Goal: Task Accomplishment & Management: Manage account settings

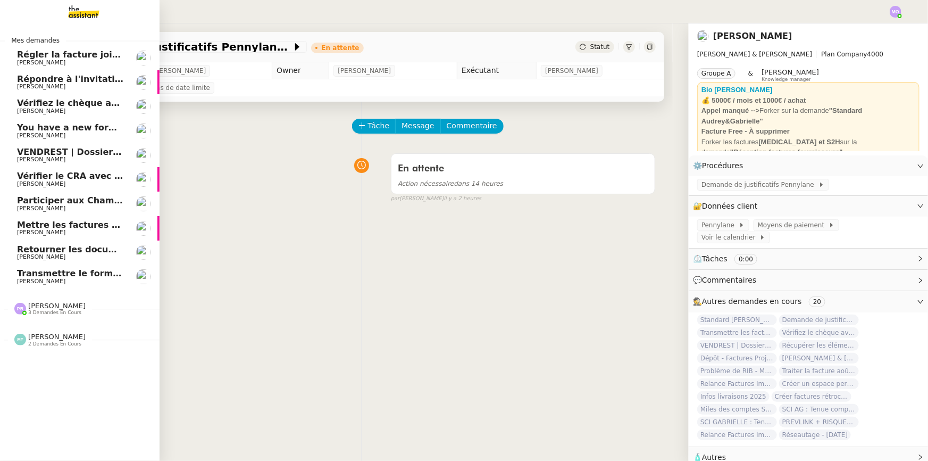
click at [24, 77] on span "Répondre à l'invitation RFP" at bounding box center [82, 79] width 131 height 10
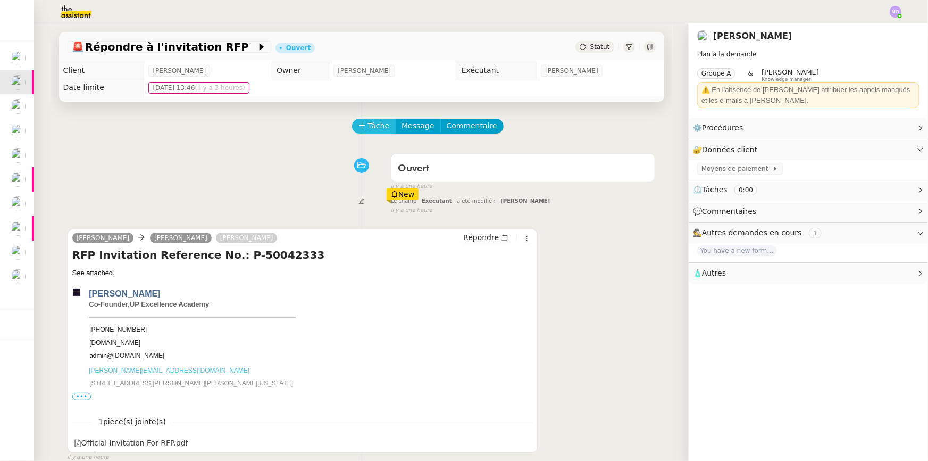
click at [368, 129] on span "Tâche" at bounding box center [379, 126] width 22 height 12
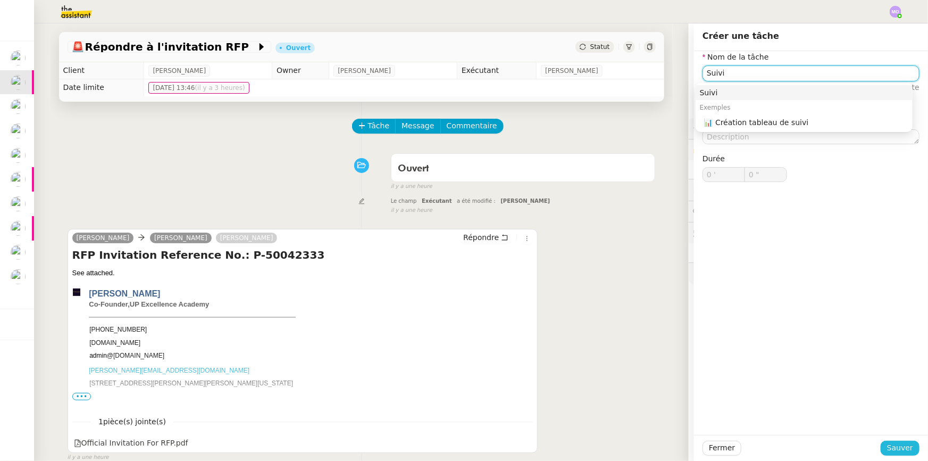
type input "Suivi"
click at [887, 447] on span "Sauver" at bounding box center [900, 448] width 26 height 12
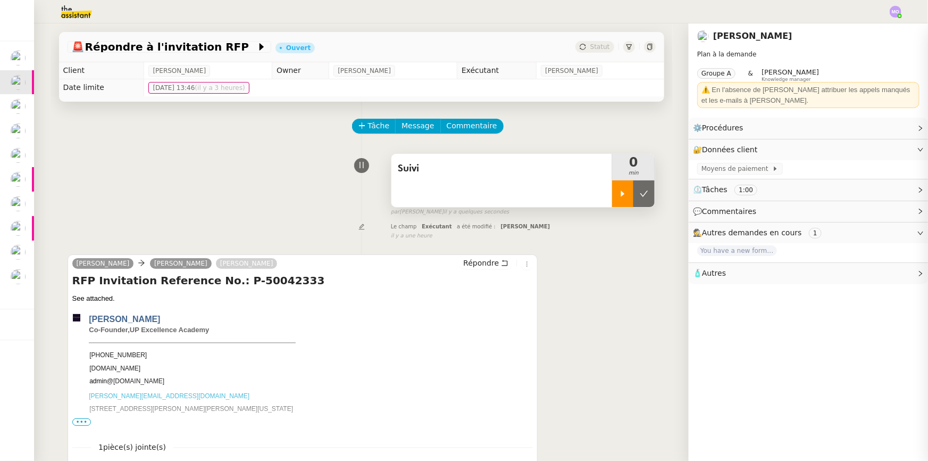
click at [612, 200] on div at bounding box center [622, 193] width 21 height 27
click at [634, 198] on div at bounding box center [633, 193] width 43 height 27
click at [640, 198] on icon at bounding box center [644, 193] width 9 height 9
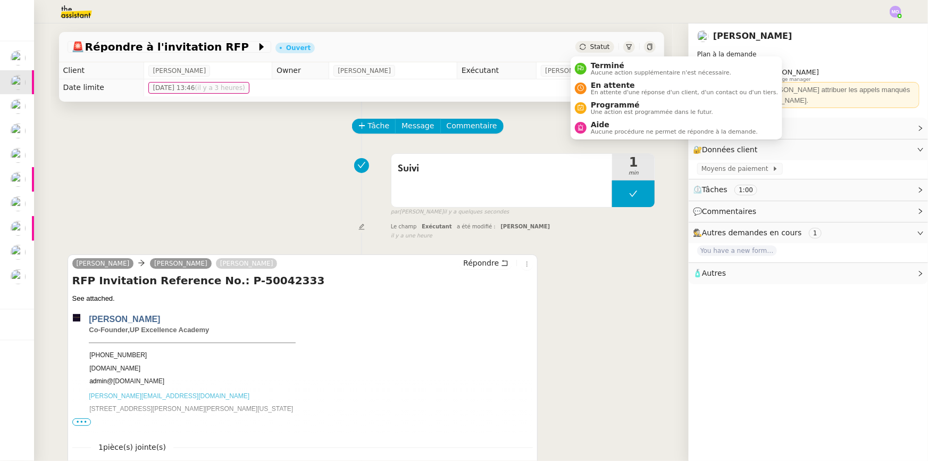
click at [591, 48] on span "Statut" at bounding box center [601, 46] width 20 height 7
click at [605, 64] on span "Terminé" at bounding box center [661, 65] width 140 height 9
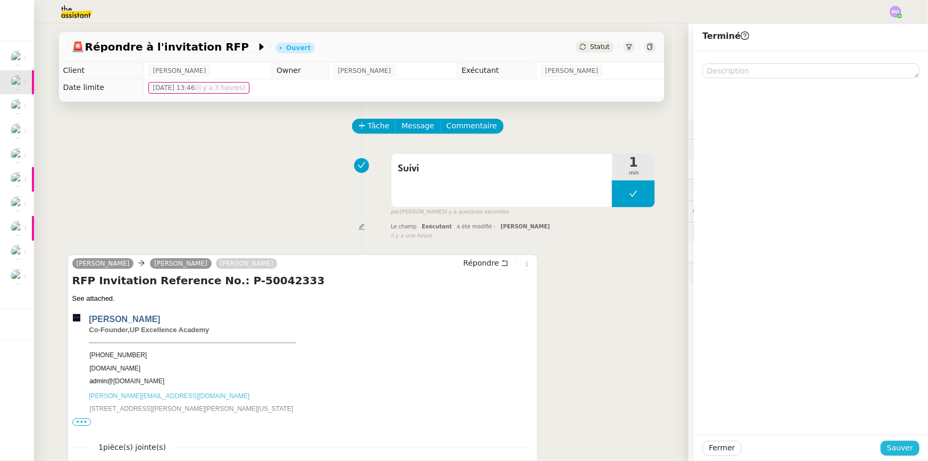
click at [900, 447] on span "Sauver" at bounding box center [900, 448] width 26 height 12
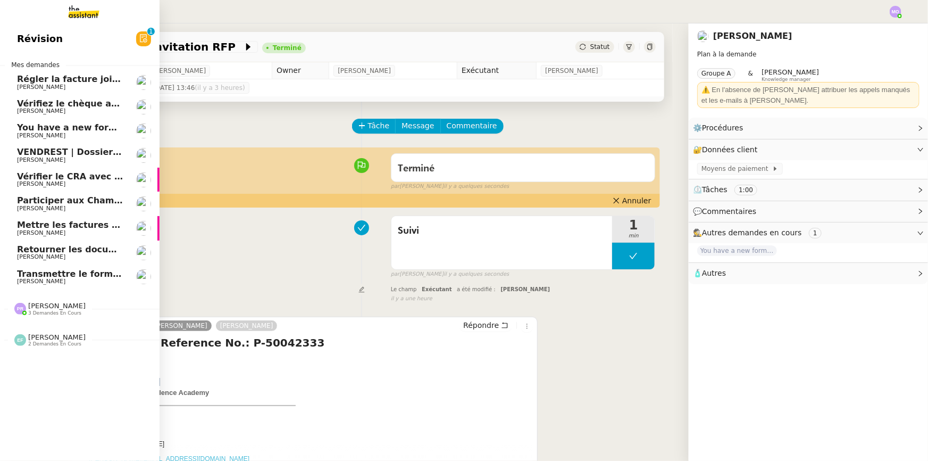
click at [78, 128] on span "You have a new form submission on your Webflow site!" at bounding box center [149, 127] width 265 height 10
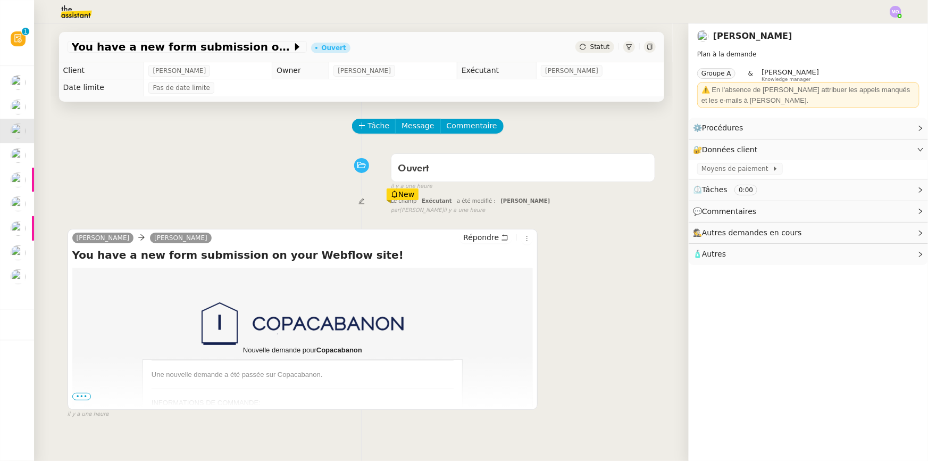
click at [74, 398] on span "•••" at bounding box center [81, 396] width 19 height 7
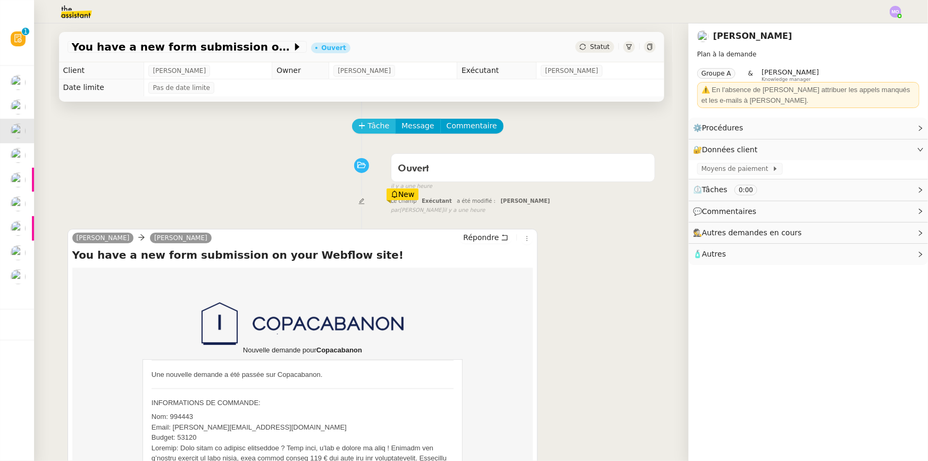
click at [368, 124] on span "Tâche" at bounding box center [379, 126] width 22 height 12
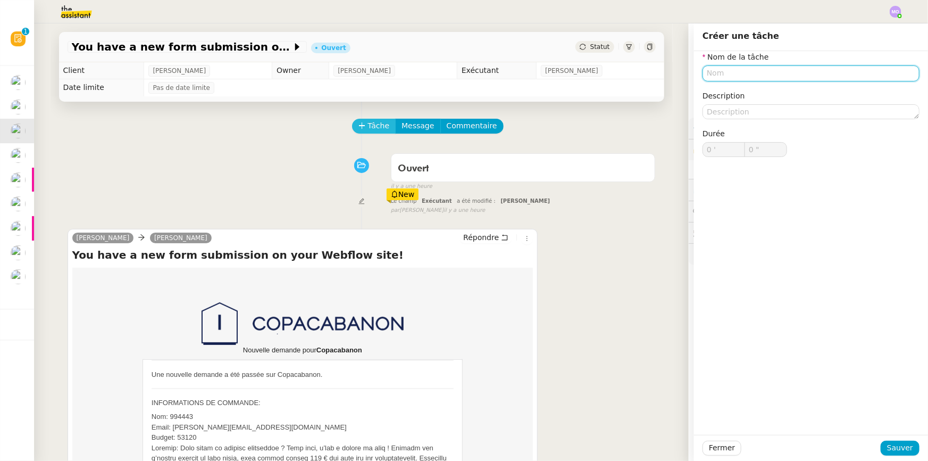
paste input "Suivi"
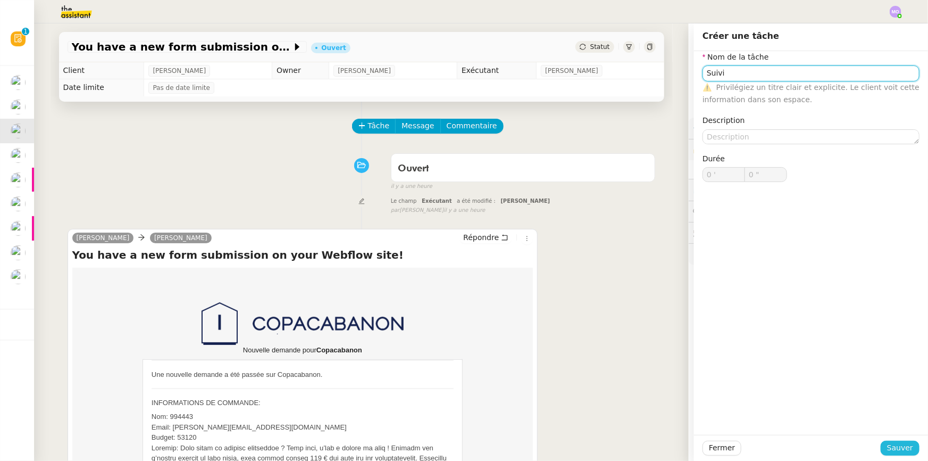
type input "Suivi"
drag, startPoint x: 886, startPoint y: 447, endPoint x: 846, endPoint y: 434, distance: 42.4
click at [887, 447] on span "Sauver" at bounding box center [900, 448] width 26 height 12
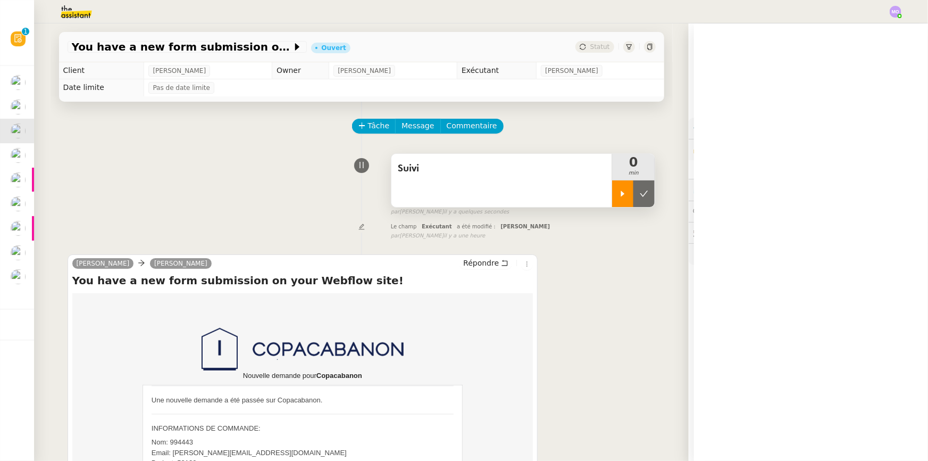
click at [619, 192] on icon at bounding box center [623, 193] width 9 height 9
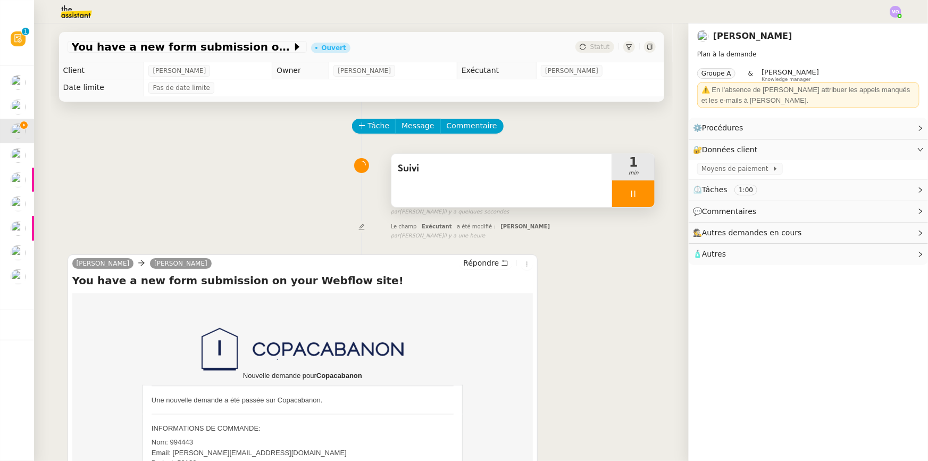
click at [637, 199] on div at bounding box center [633, 193] width 43 height 27
click at [637, 199] on button at bounding box center [644, 193] width 21 height 27
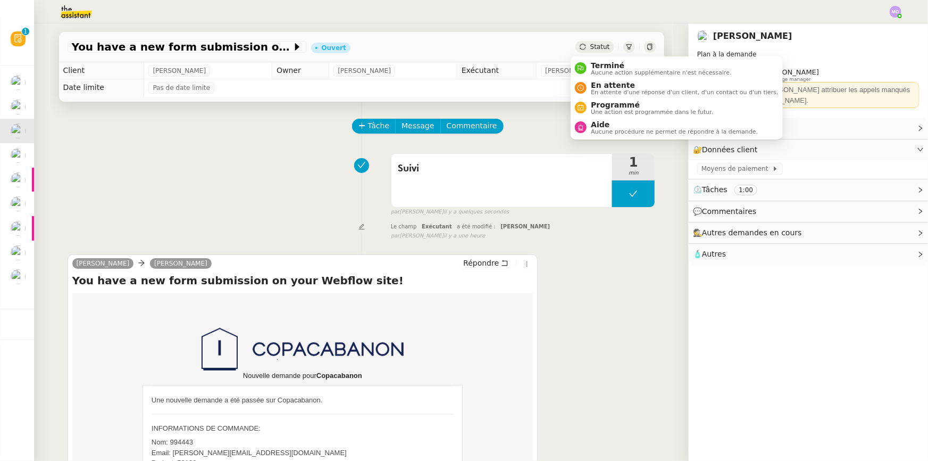
click at [596, 46] on span "Statut" at bounding box center [601, 46] width 20 height 7
click at [604, 62] on span "Terminé" at bounding box center [661, 65] width 140 height 9
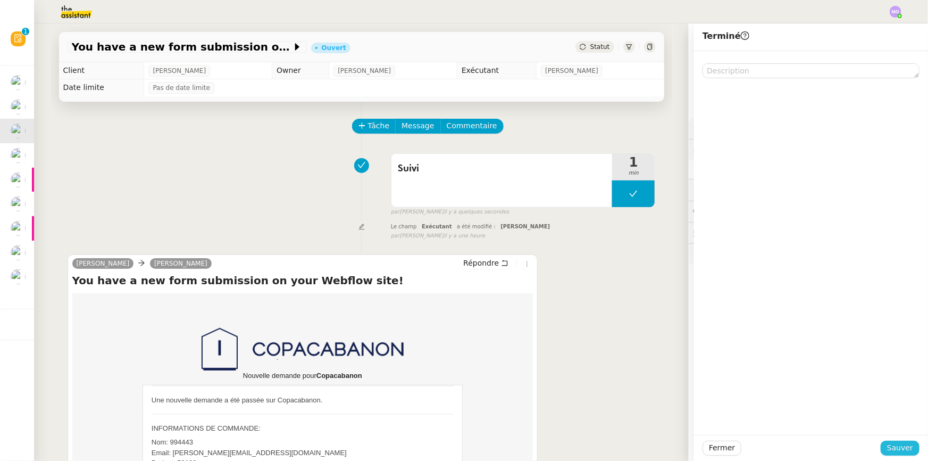
click at [893, 445] on span "Sauver" at bounding box center [900, 448] width 26 height 12
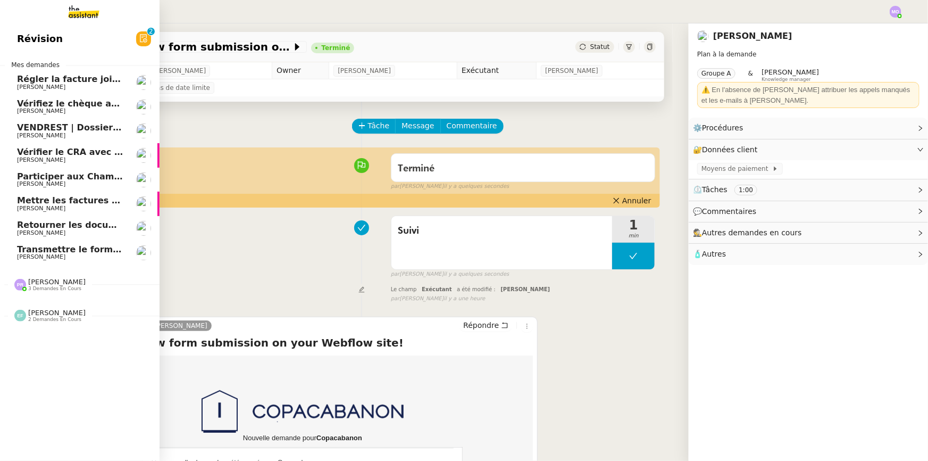
click at [64, 251] on span "Transmettre le formulaire d'onboarding à [GEOGRAPHIC_DATA]" at bounding box center [168, 249] width 302 height 10
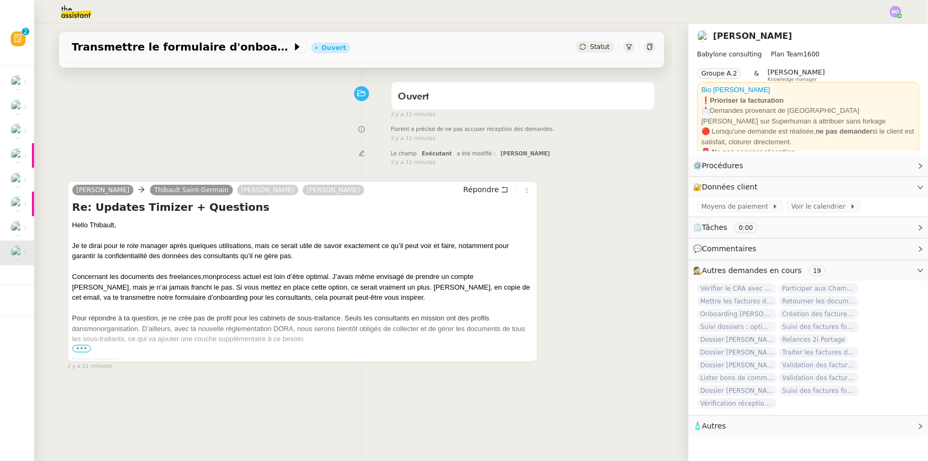
scroll to position [96, 0]
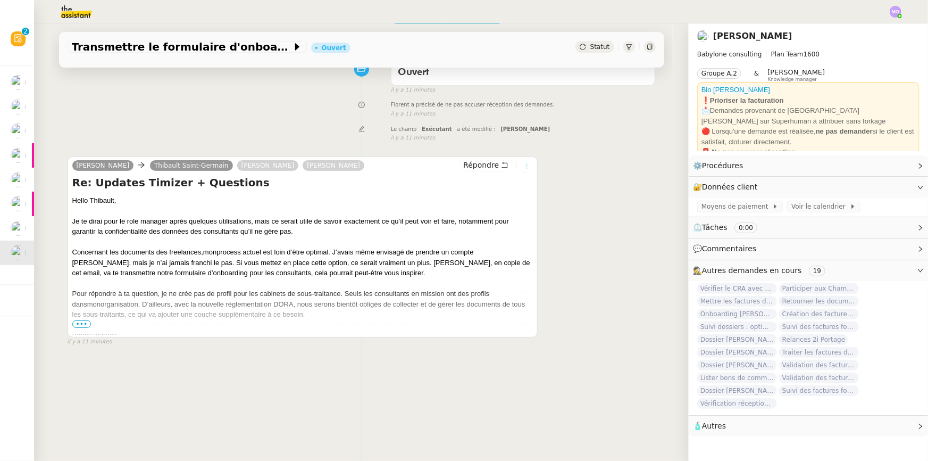
click at [516, 161] on div "Répondre" at bounding box center [496, 165] width 73 height 13
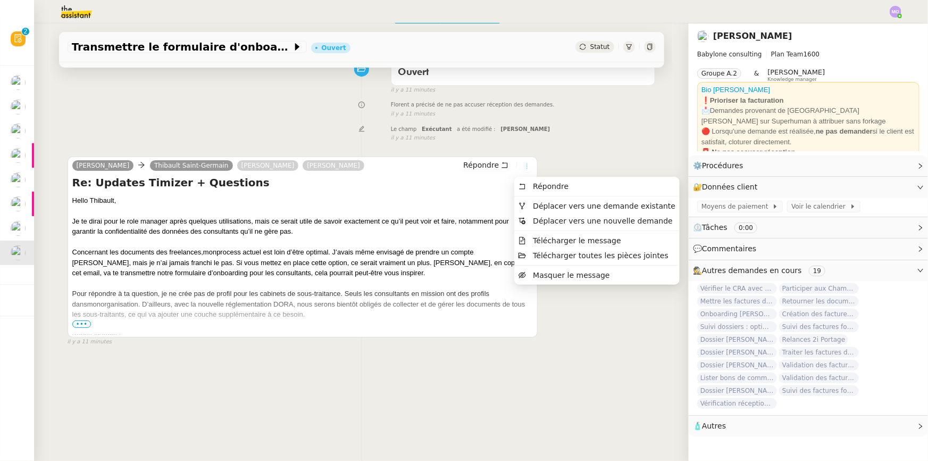
click at [524, 165] on icon at bounding box center [527, 166] width 6 height 6
click at [565, 207] on span "Déplacer vers une demande existante" at bounding box center [604, 206] width 143 height 9
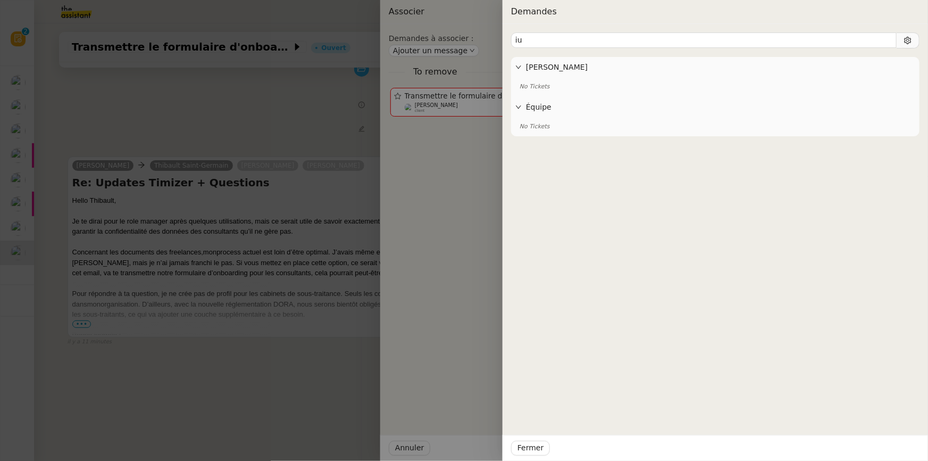
type input "i"
type input "update"
click at [331, 111] on div at bounding box center [464, 230] width 928 height 461
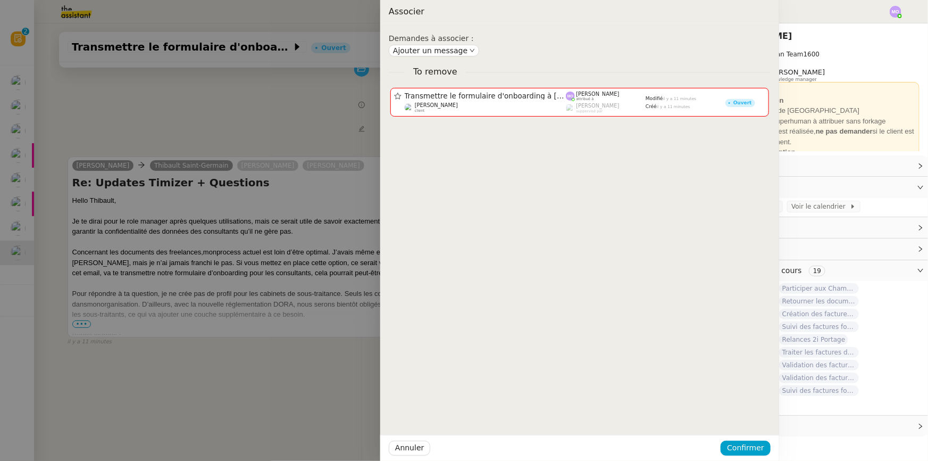
click at [331, 111] on div at bounding box center [464, 230] width 928 height 461
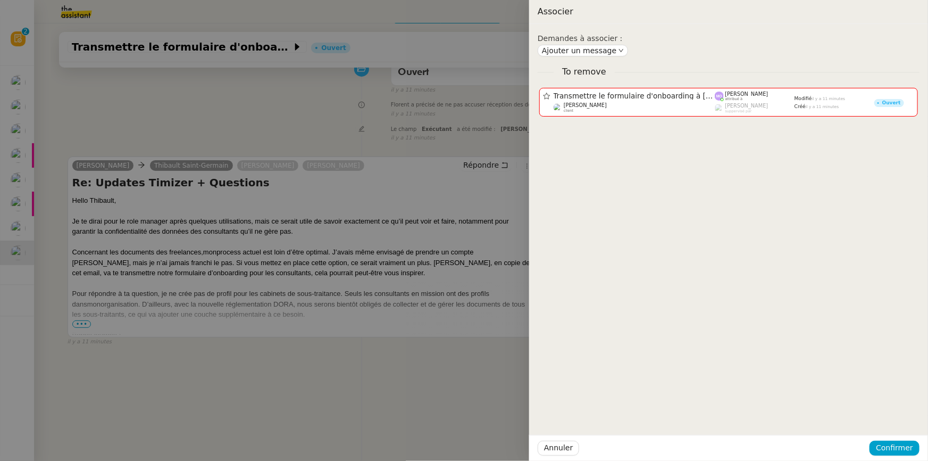
click at [331, 111] on div at bounding box center [464, 230] width 928 height 461
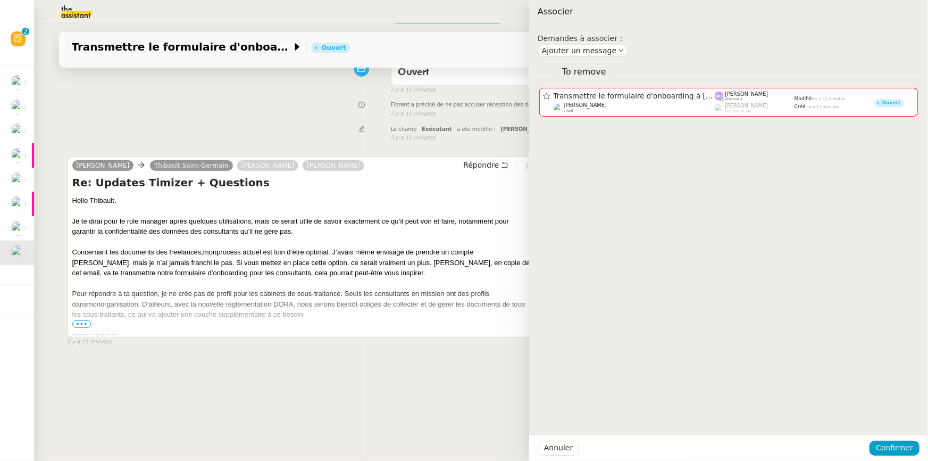
click at [331, 111] on div at bounding box center [464, 230] width 928 height 461
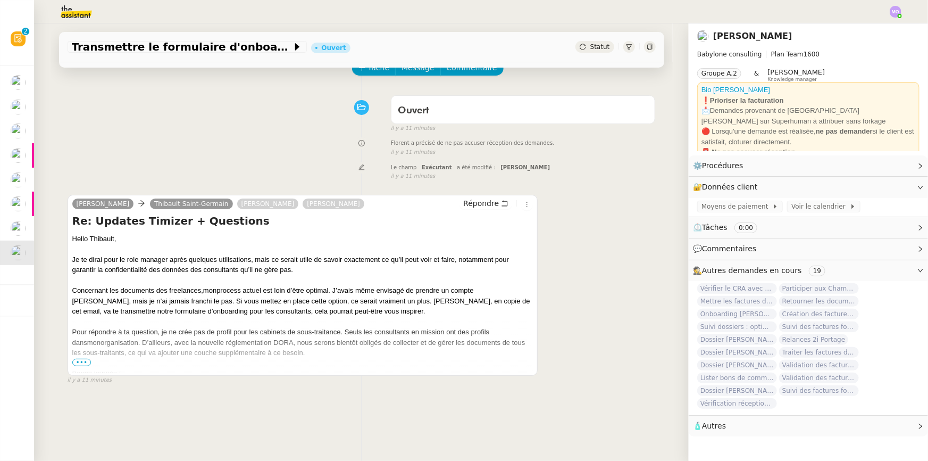
scroll to position [0, 0]
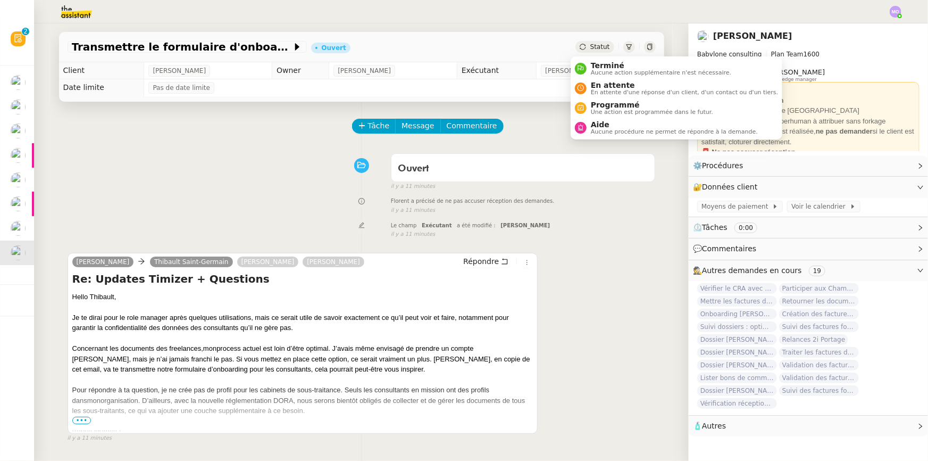
click at [593, 43] on span "Statut" at bounding box center [601, 46] width 20 height 7
click at [597, 120] on span "Aide" at bounding box center [674, 124] width 167 height 9
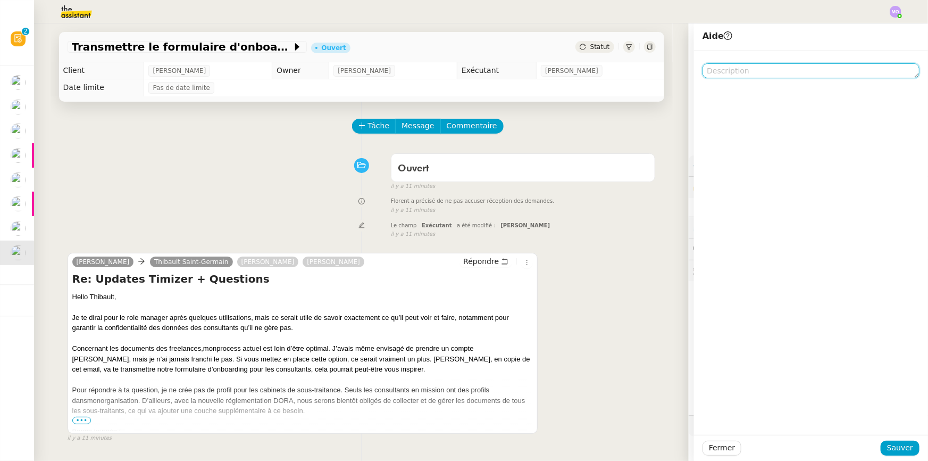
click at [713, 74] on textarea at bounding box center [811, 70] width 217 height 15
type textarea "Pour [PERSON_NAME]"
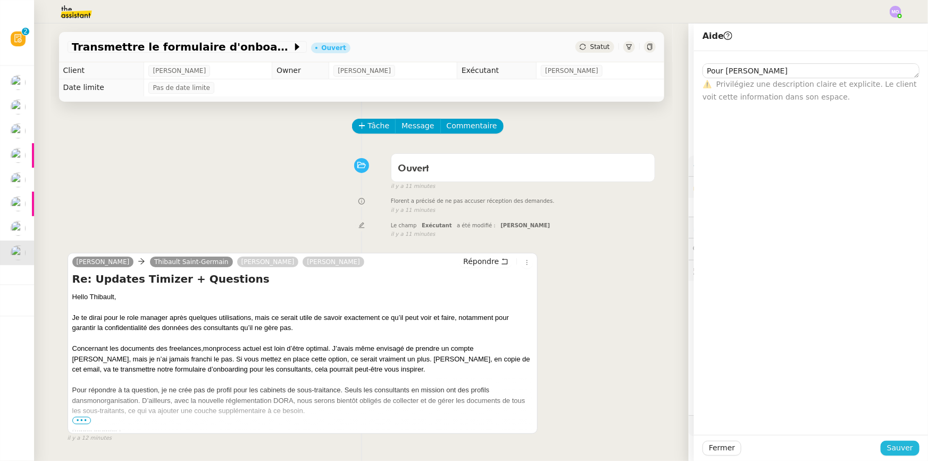
click at [887, 448] on span "Sauver" at bounding box center [900, 448] width 26 height 12
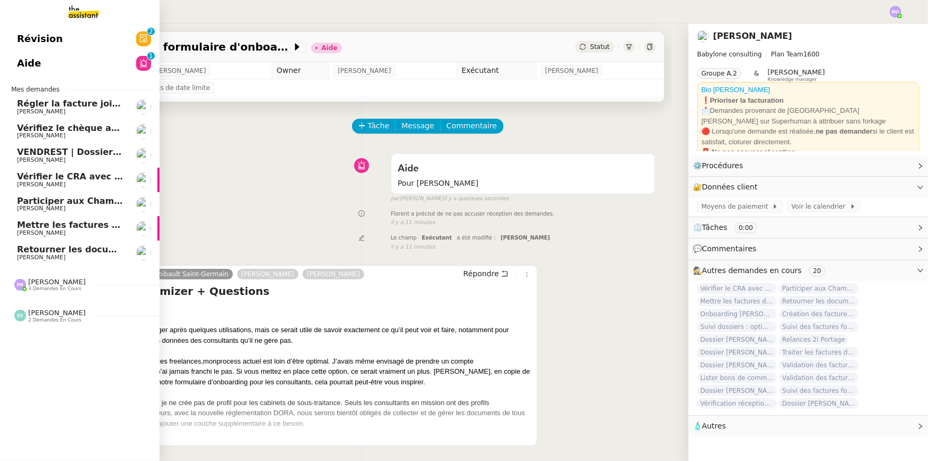
click at [70, 254] on span "[PERSON_NAME]" at bounding box center [70, 257] width 107 height 6
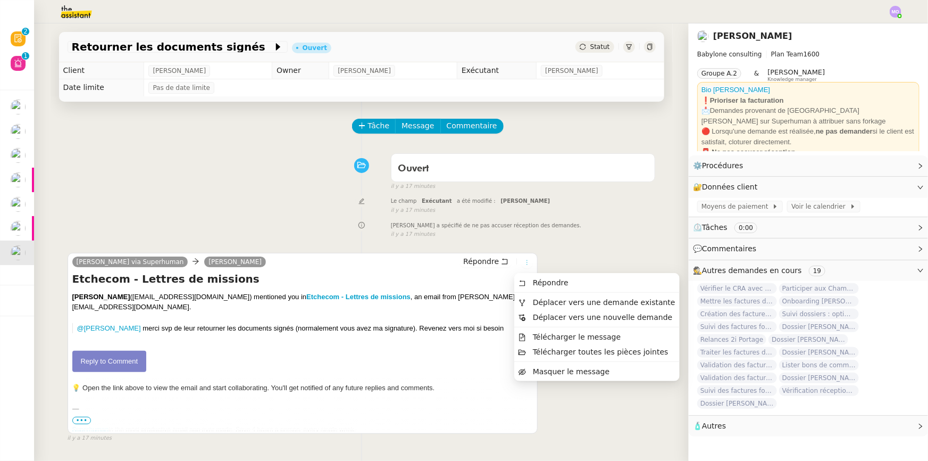
click at [524, 261] on icon at bounding box center [527, 262] width 6 height 6
click at [554, 299] on span "Déplacer vers une demande existante" at bounding box center [604, 302] width 143 height 9
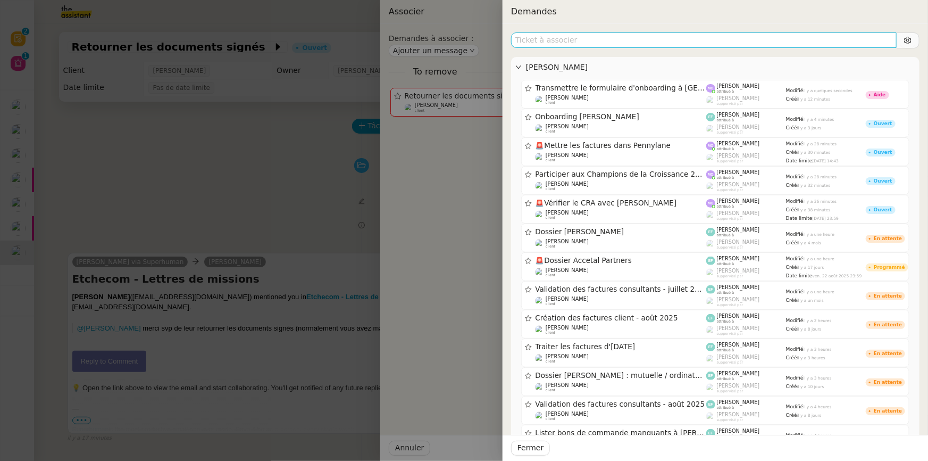
click at [601, 44] on input "text" at bounding box center [704, 39] width 386 height 15
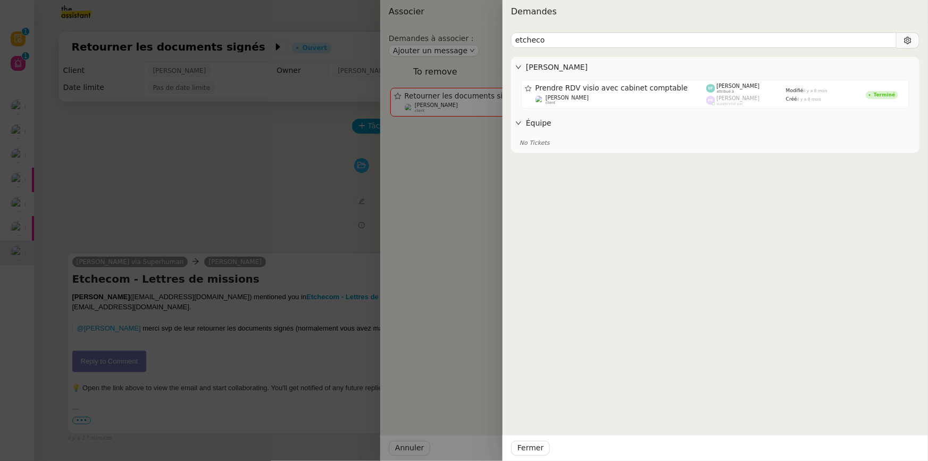
type input "etcheco"
click at [188, 161] on div at bounding box center [464, 230] width 928 height 461
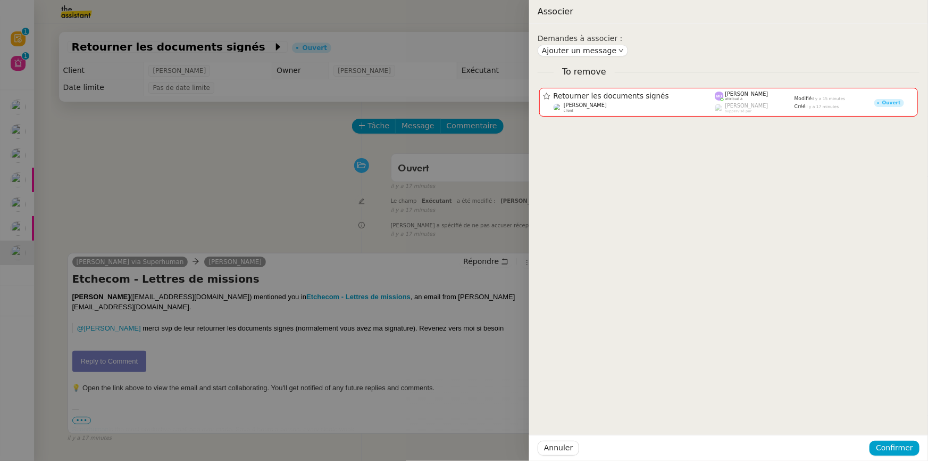
click at [142, 209] on div at bounding box center [464, 230] width 928 height 461
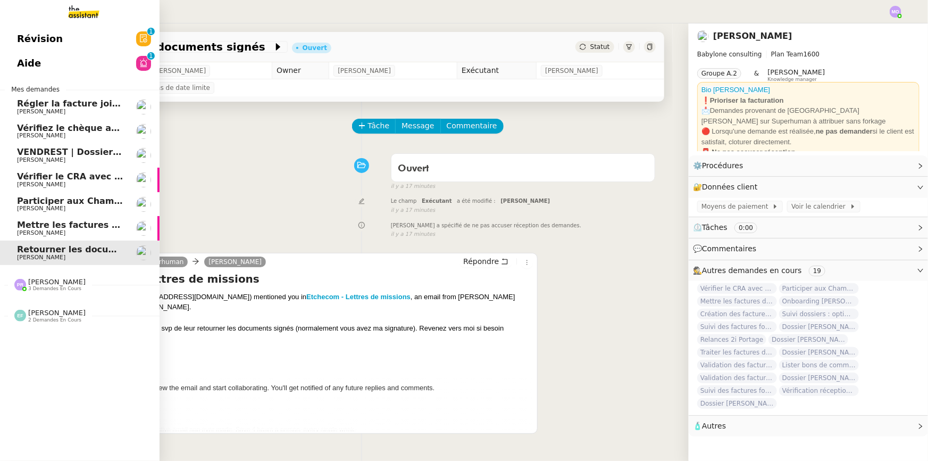
click at [0, 27] on app-ticket-navbar "Révision 0 1 2 3 4 5 6 7 8 9 Aide 0 1 2 3 4 5 6 7 8 9 Mes demandes Régler la fa…" at bounding box center [0, 27] width 0 height 0
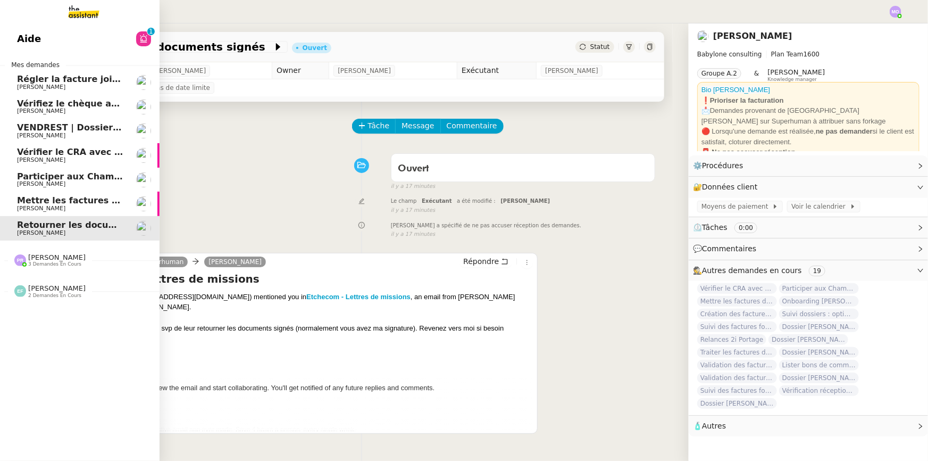
click at [87, 192] on link "Mettre les factures dans Pennylane [PERSON_NAME]" at bounding box center [80, 204] width 160 height 24
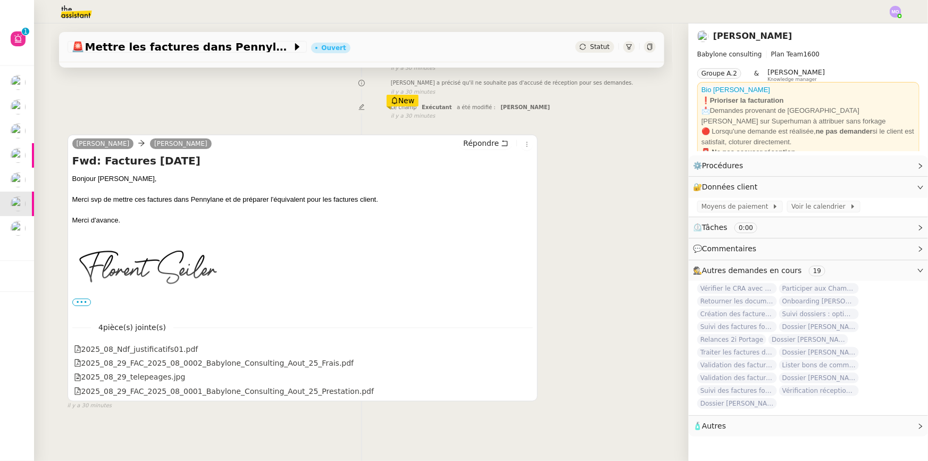
scroll to position [45, 0]
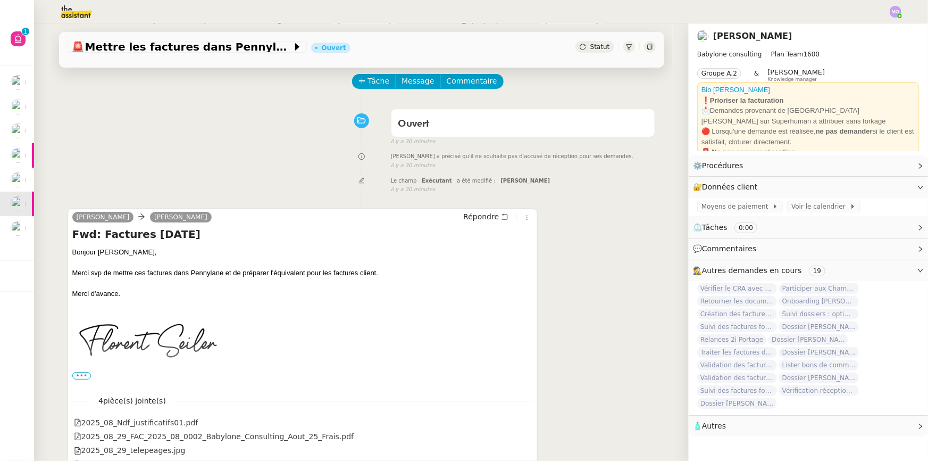
click at [597, 50] on span "Statut" at bounding box center [601, 46] width 20 height 7
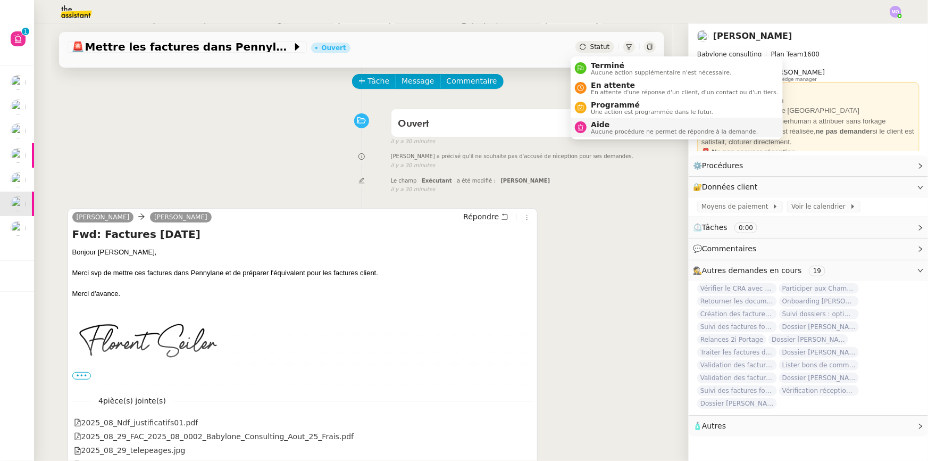
click at [604, 129] on span "Aucune procédure ne permet de répondre à la demande." at bounding box center [674, 132] width 167 height 6
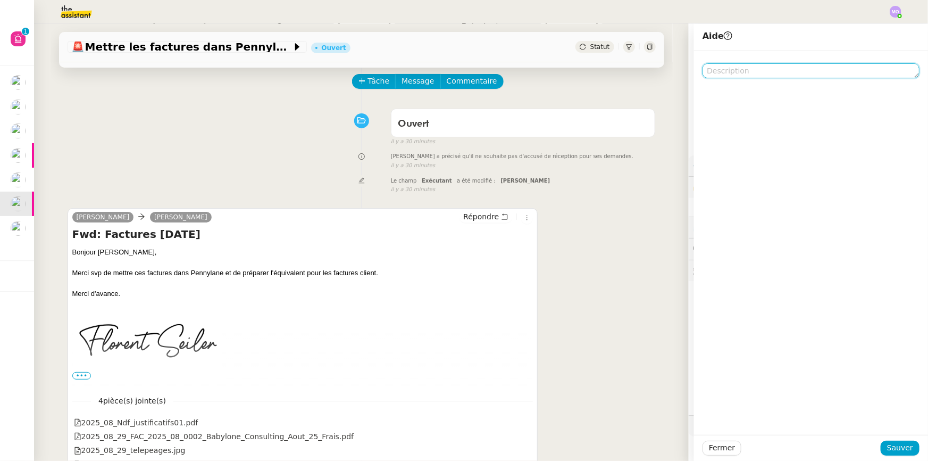
click at [729, 72] on textarea at bounding box center [811, 70] width 217 height 15
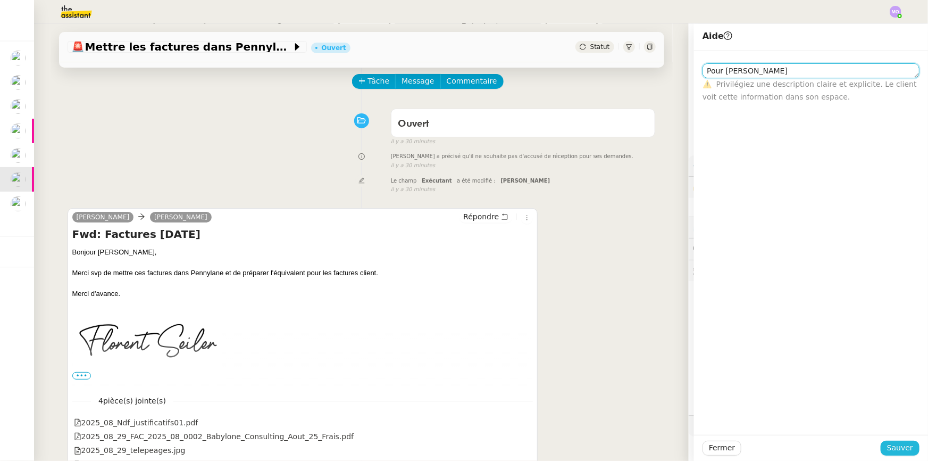
type textarea "Pour [PERSON_NAME]"
drag, startPoint x: 892, startPoint y: 444, endPoint x: 820, endPoint y: 438, distance: 72.6
click at [891, 445] on span "Sauver" at bounding box center [900, 448] width 26 height 12
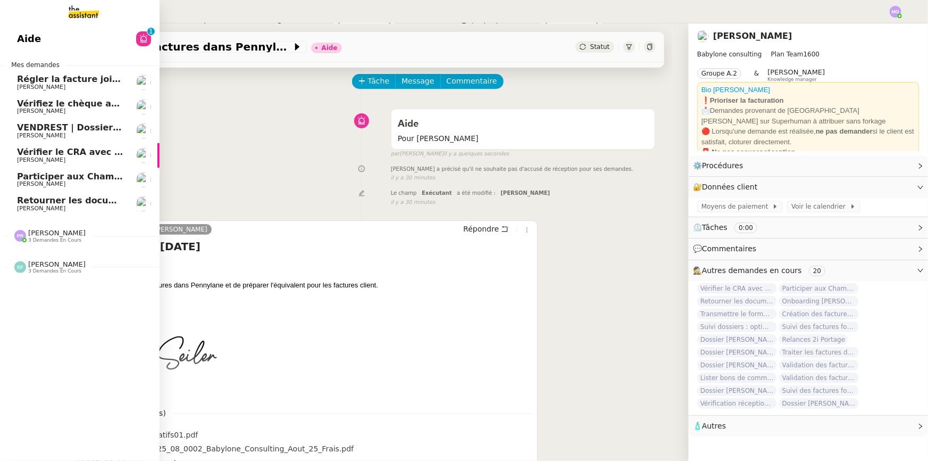
click at [78, 176] on span "Participer aux Champions de la Croissance 2026" at bounding box center [132, 176] width 231 height 10
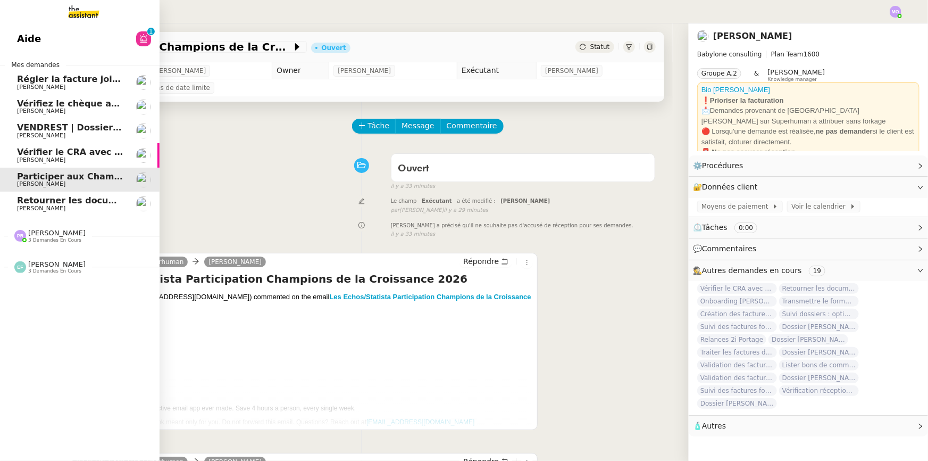
click at [71, 157] on span "[PERSON_NAME]" at bounding box center [70, 160] width 107 height 6
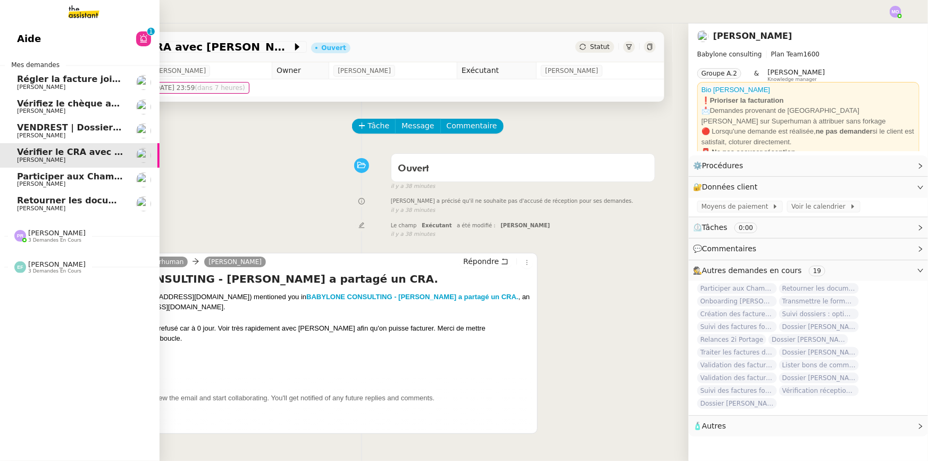
click at [73, 128] on span "VENDREST | Dossiers Drive - SCI Gabrielle" at bounding box center [117, 127] width 201 height 10
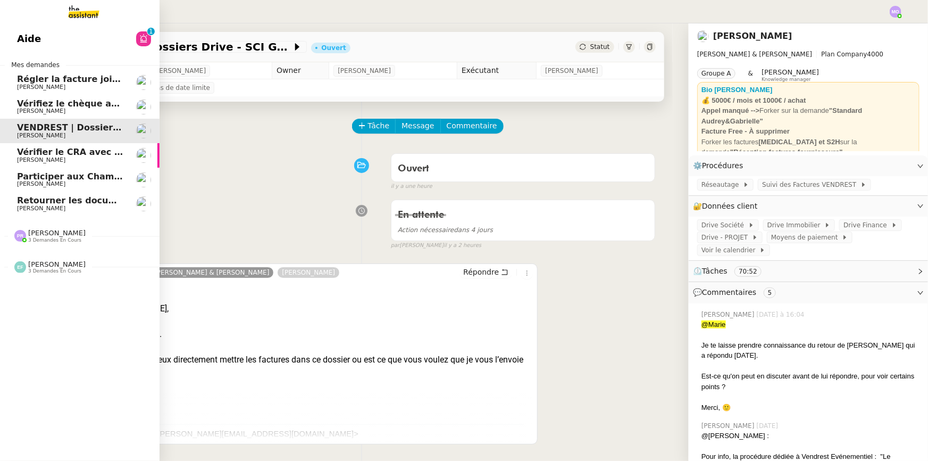
click at [72, 108] on span "[PERSON_NAME]" at bounding box center [70, 111] width 107 height 6
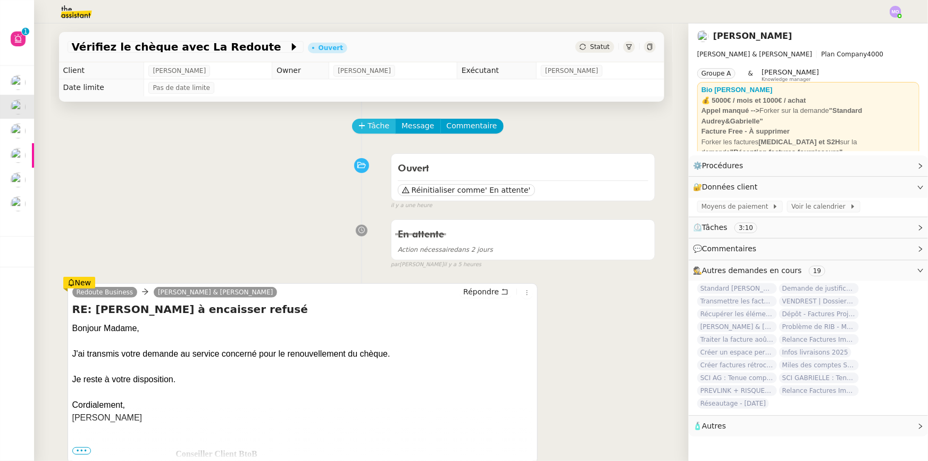
click at [369, 124] on span "Tâche" at bounding box center [379, 126] width 22 height 12
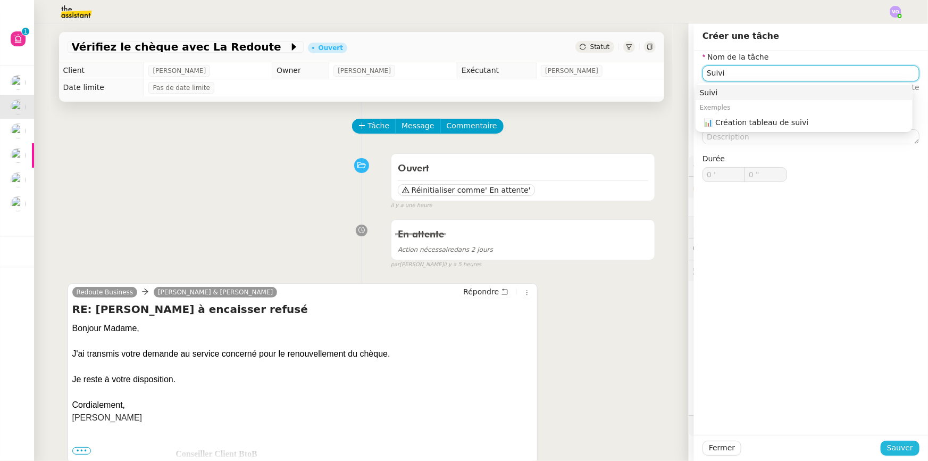
type input "Suivi"
click at [894, 447] on span "Sauver" at bounding box center [900, 448] width 26 height 12
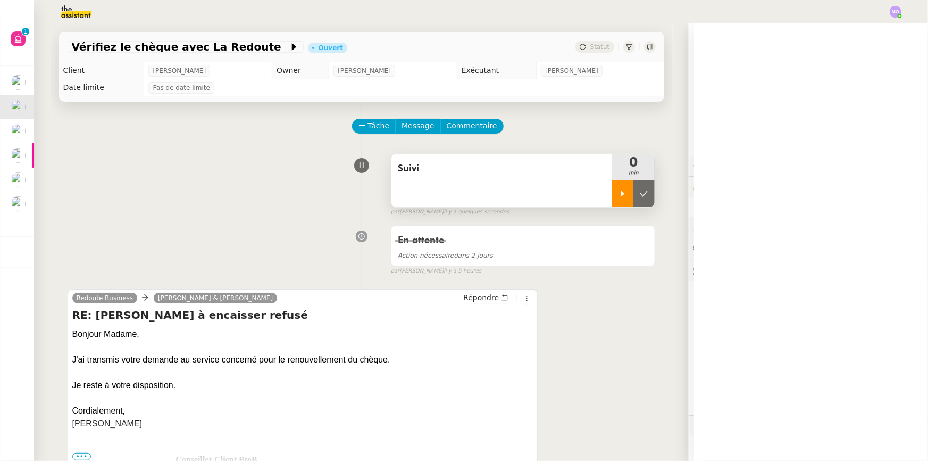
click at [615, 203] on div at bounding box center [622, 193] width 21 height 27
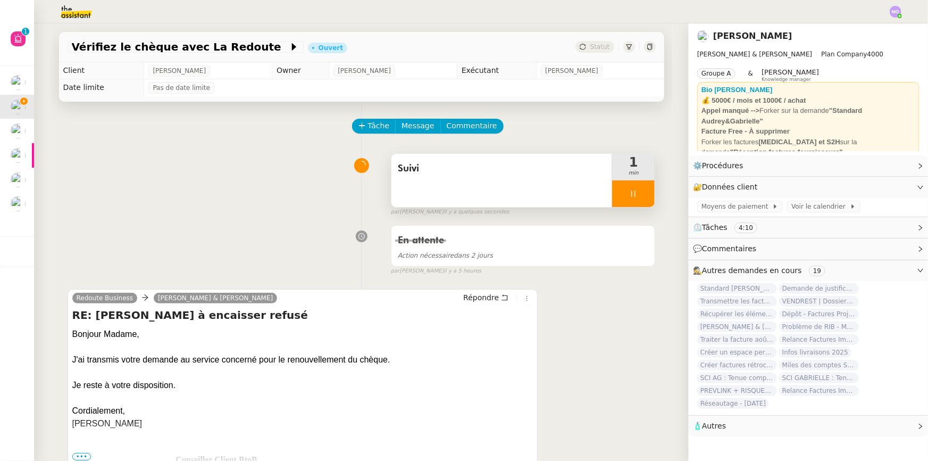
click at [638, 198] on div at bounding box center [633, 193] width 43 height 27
click at [640, 198] on icon at bounding box center [644, 193] width 9 height 9
click at [596, 44] on span "Statut" at bounding box center [601, 46] width 20 height 7
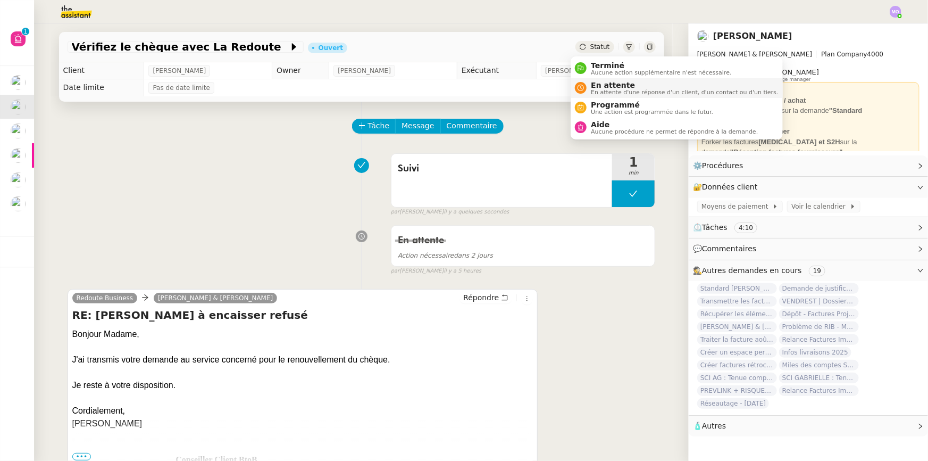
click at [604, 82] on span "En attente" at bounding box center [684, 85] width 187 height 9
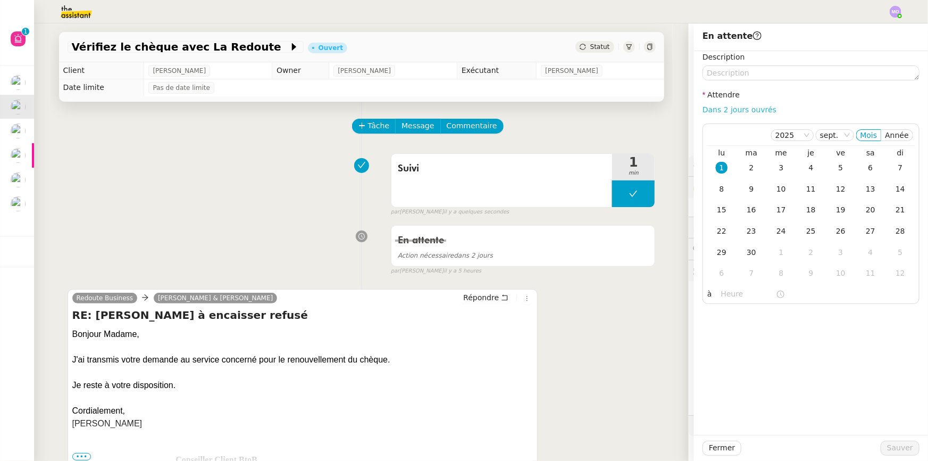
click at [718, 111] on link "Dans 2 jours ouvrés" at bounding box center [740, 109] width 74 height 9
type input "07:00"
drag, startPoint x: 803, startPoint y: 172, endPoint x: 803, endPoint y: 228, distance: 56.4
click at [805, 172] on div "4" at bounding box center [811, 168] width 12 height 12
click at [887, 447] on span "Sauver" at bounding box center [900, 448] width 26 height 12
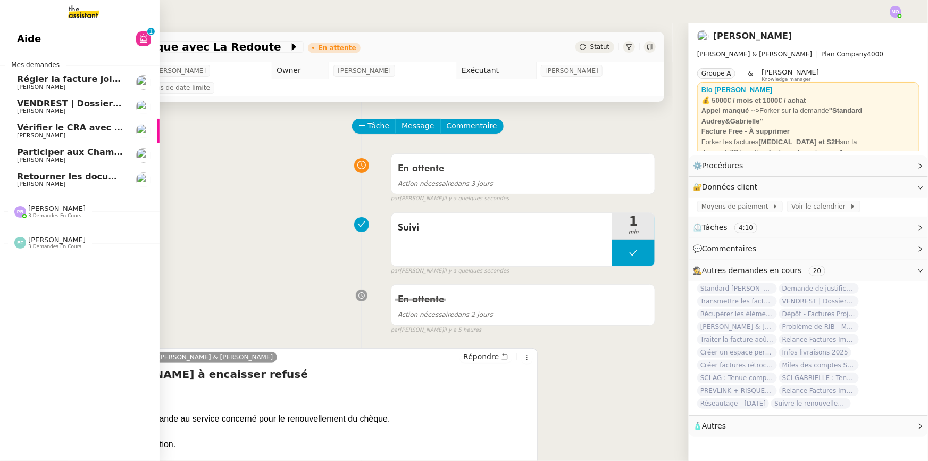
click at [90, 81] on span "Régler la facture jointe" at bounding box center [72, 79] width 111 height 10
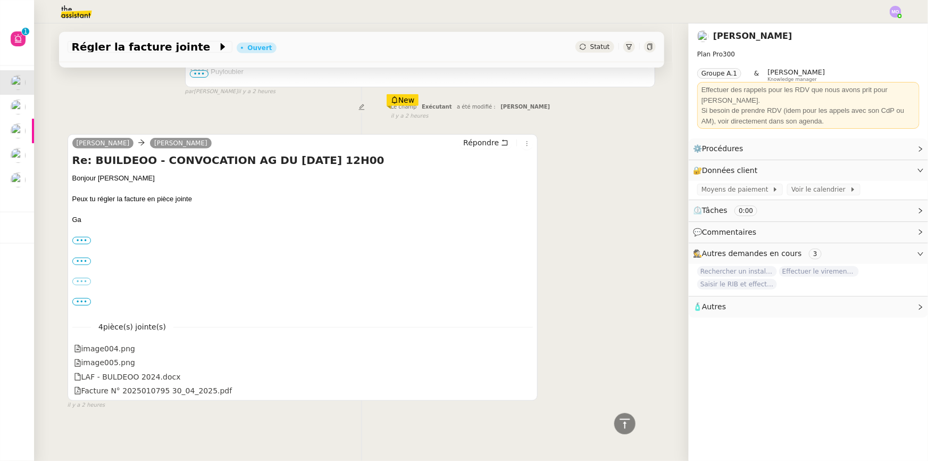
scroll to position [303, 0]
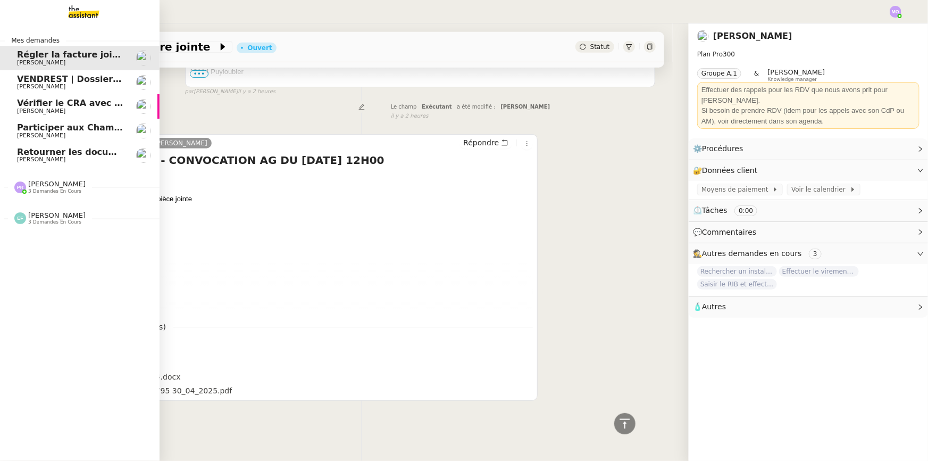
click at [42, 189] on span "3 demandes en cours" at bounding box center [54, 191] width 53 height 6
click at [44, 221] on span "4 demandes en cours" at bounding box center [54, 222] width 53 height 6
